Goal: Entertainment & Leisure: Consume media (video, audio)

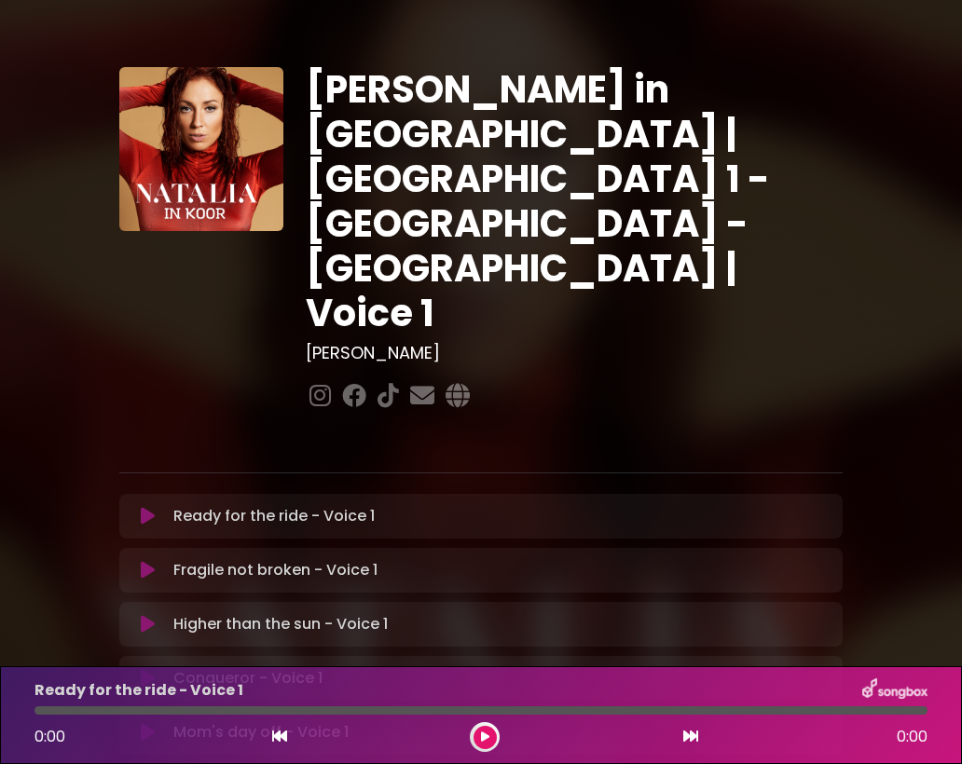
click at [144, 507] on icon at bounding box center [148, 516] width 14 height 19
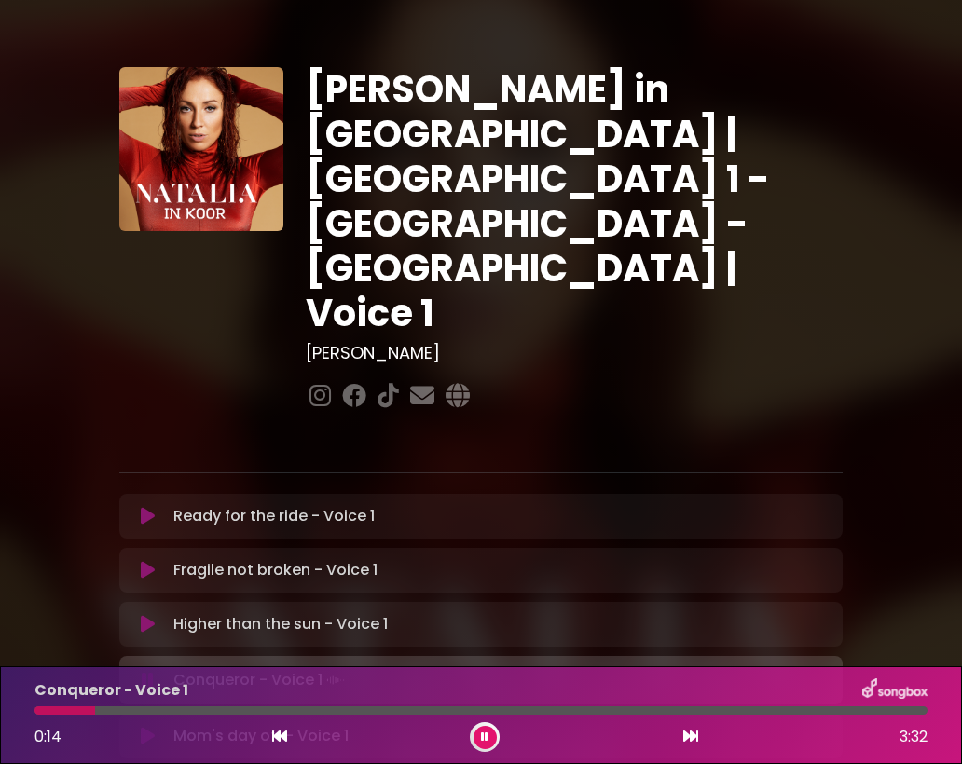
click at [147, 671] on icon at bounding box center [148, 680] width 12 height 19
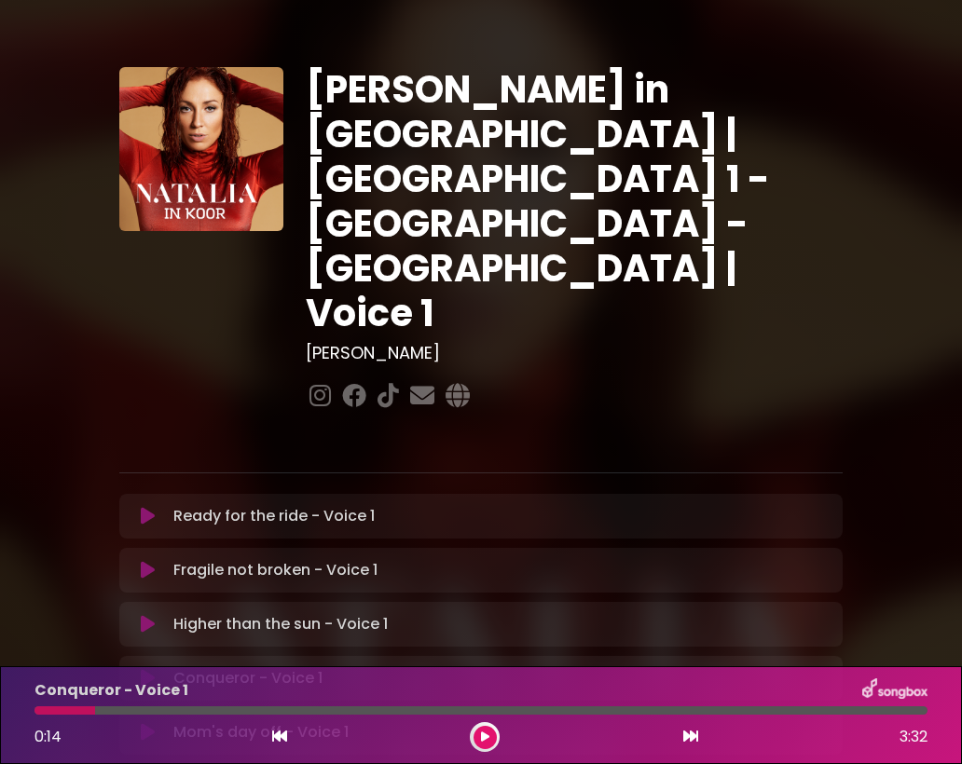
click at [144, 669] on icon at bounding box center [148, 678] width 14 height 19
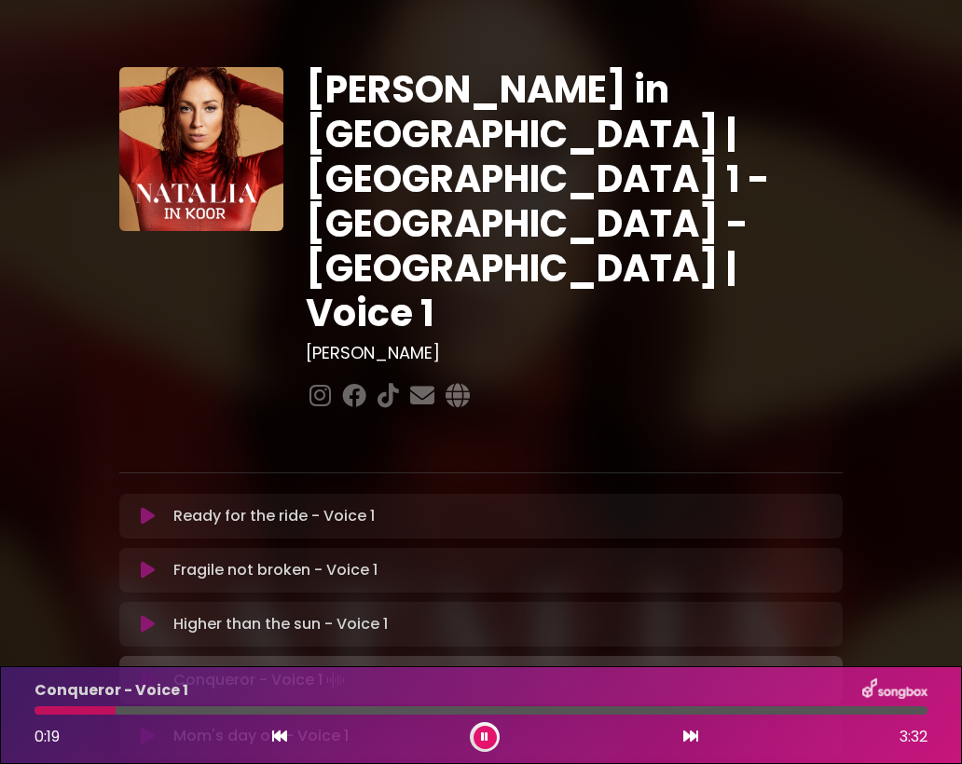
click at [145, 671] on icon at bounding box center [148, 680] width 12 height 19
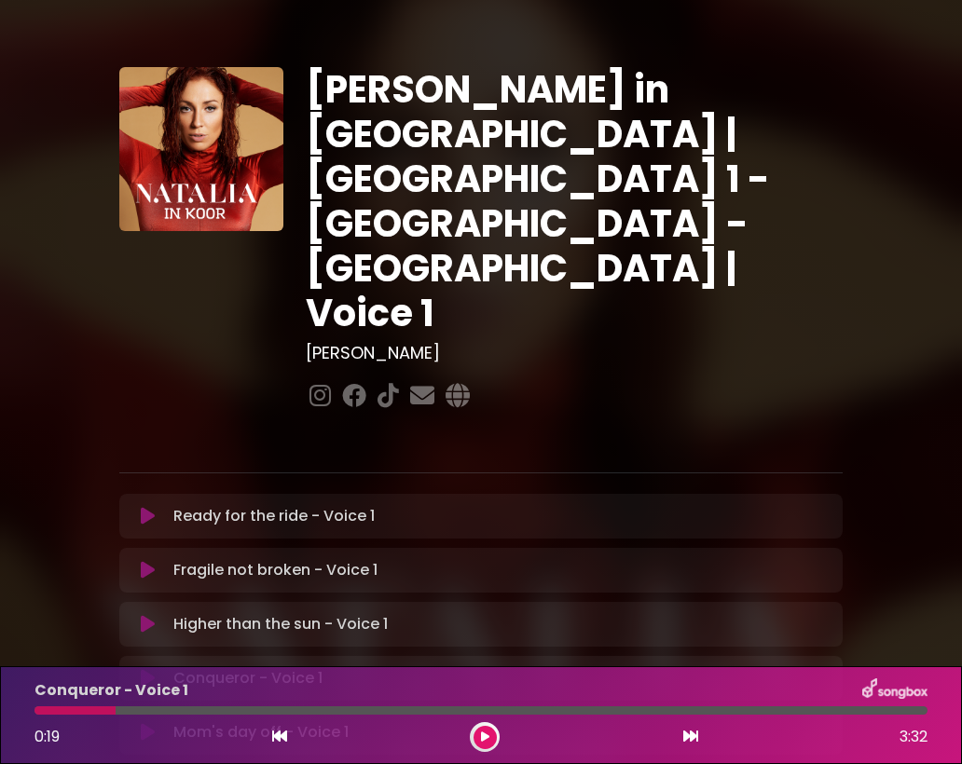
click at [153, 669] on icon at bounding box center [148, 678] width 14 height 19
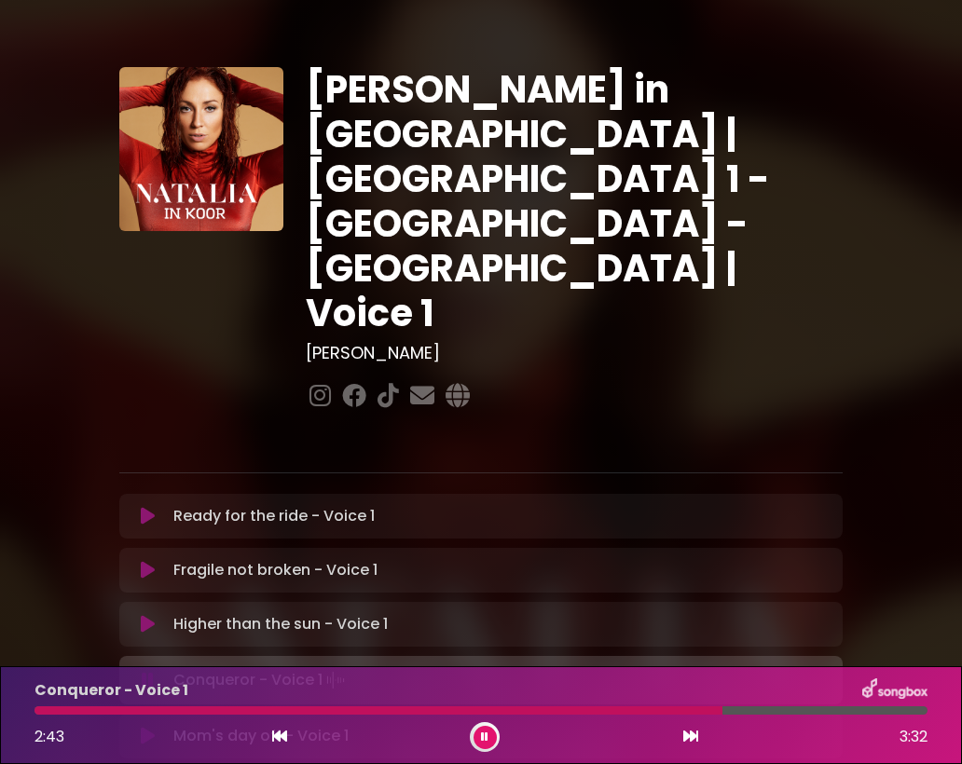
click at [137, 671] on button at bounding box center [147, 680] width 35 height 19
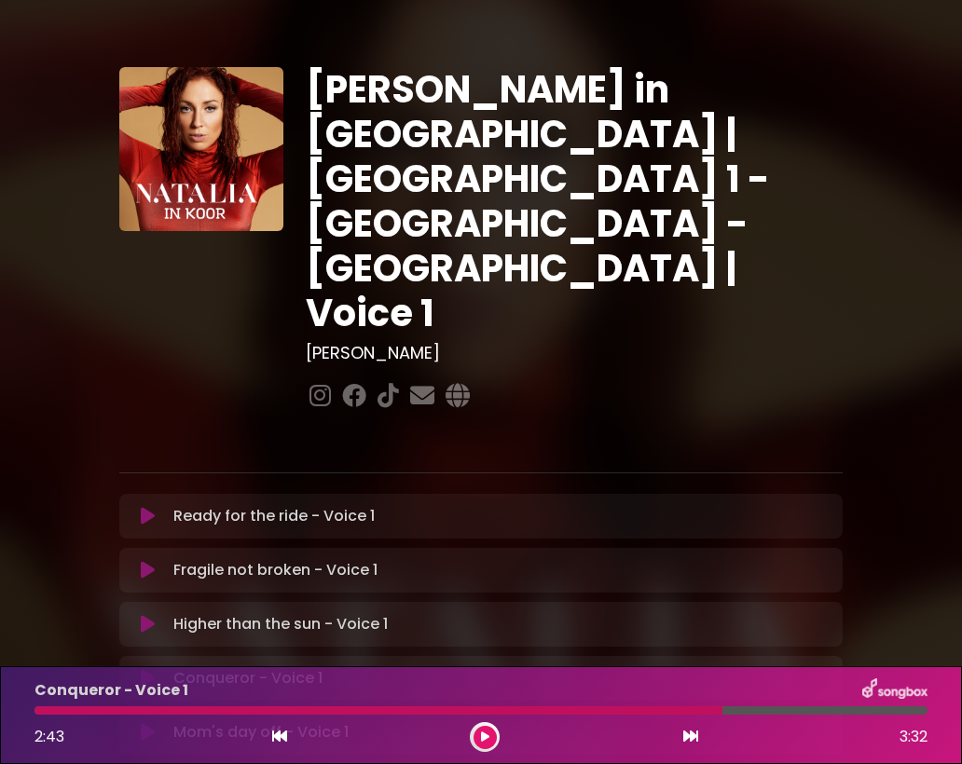
click at [147, 669] on icon at bounding box center [148, 678] width 14 height 19
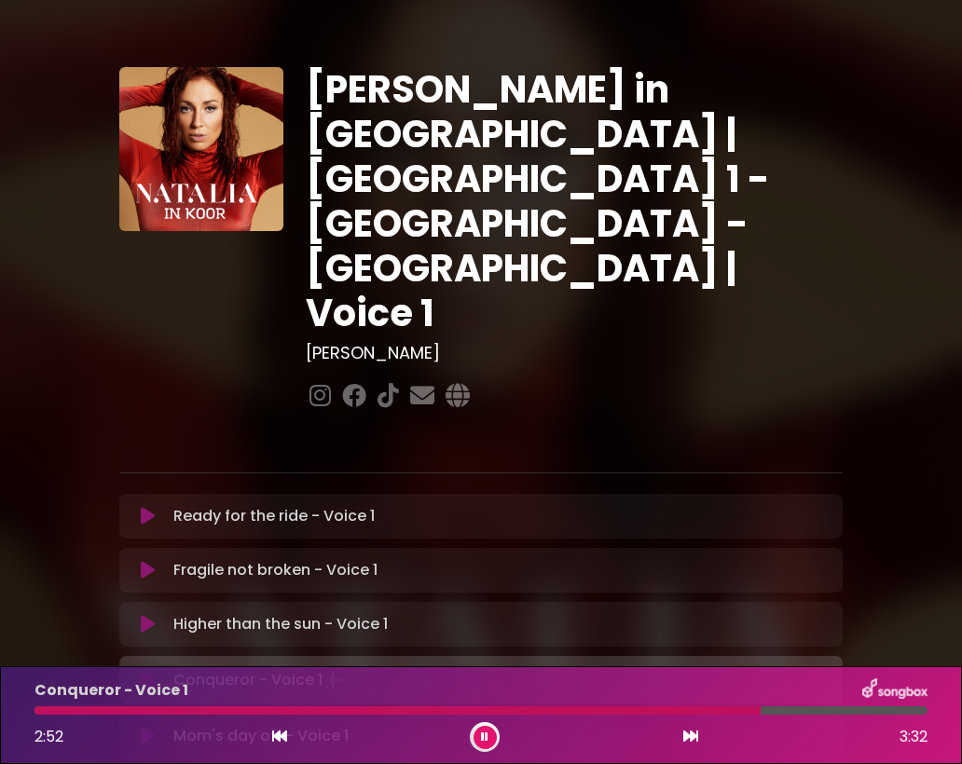
click at [148, 671] on icon at bounding box center [148, 680] width 12 height 19
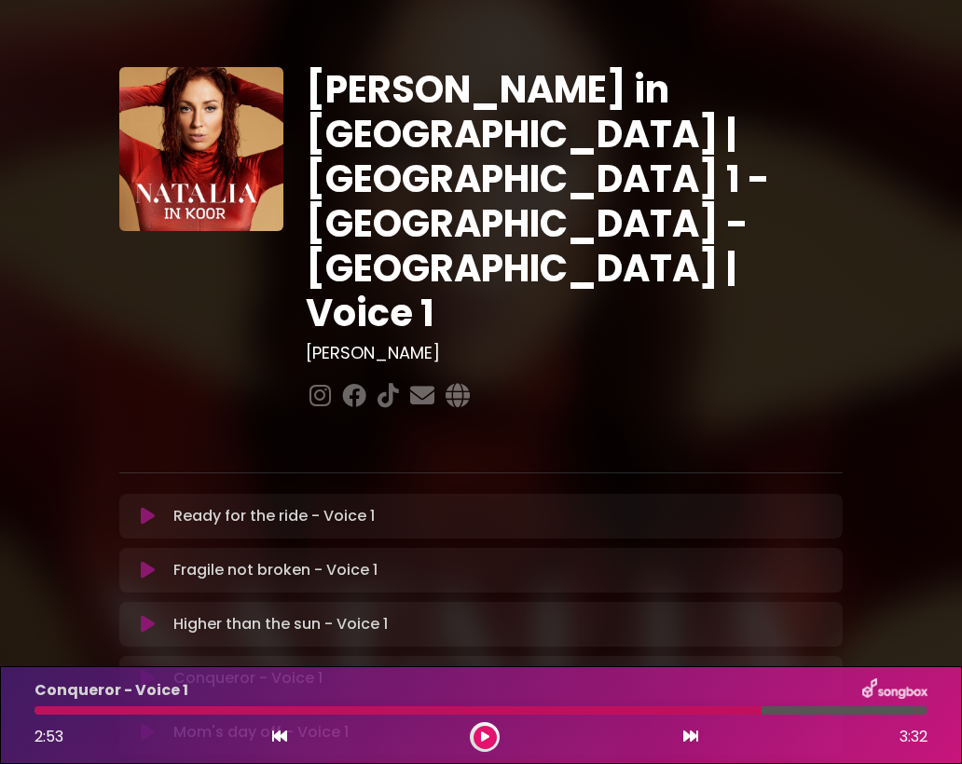
click at [148, 669] on icon at bounding box center [148, 678] width 14 height 19
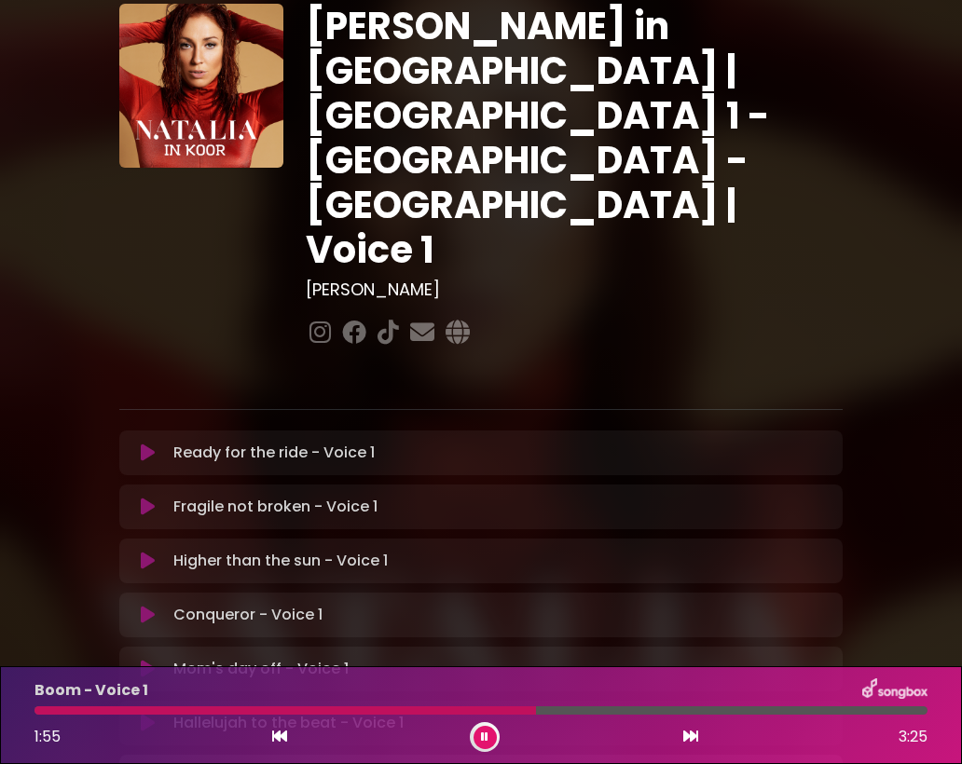
scroll to position [93, 0]
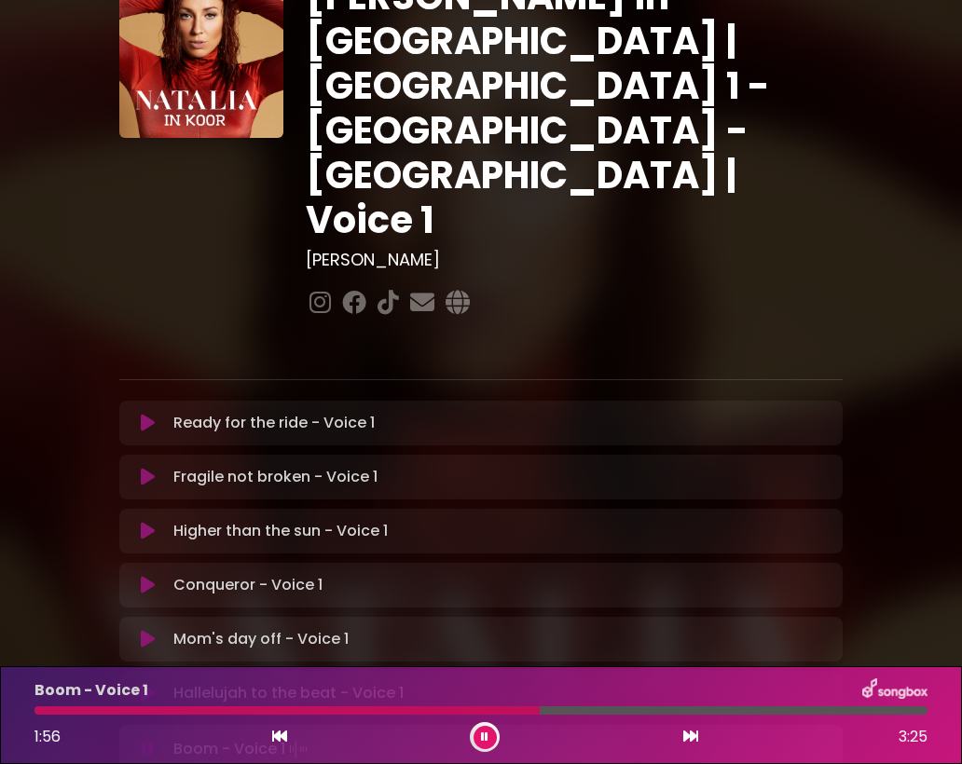
click at [150, 740] on icon at bounding box center [148, 749] width 12 height 19
